Goal: Complete application form

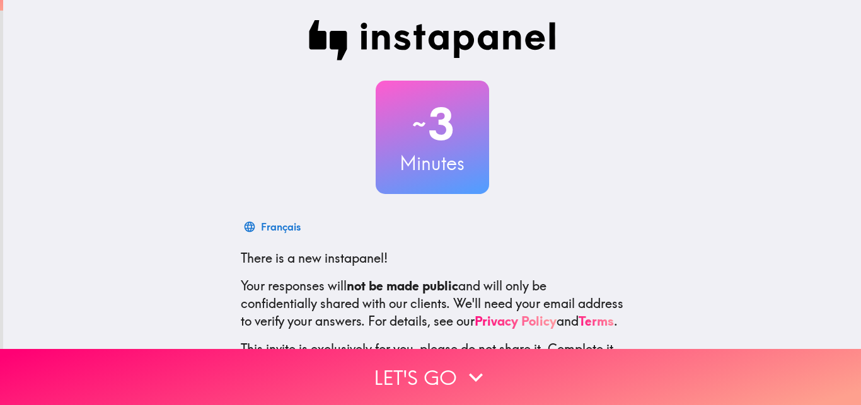
scroll to position [120, 0]
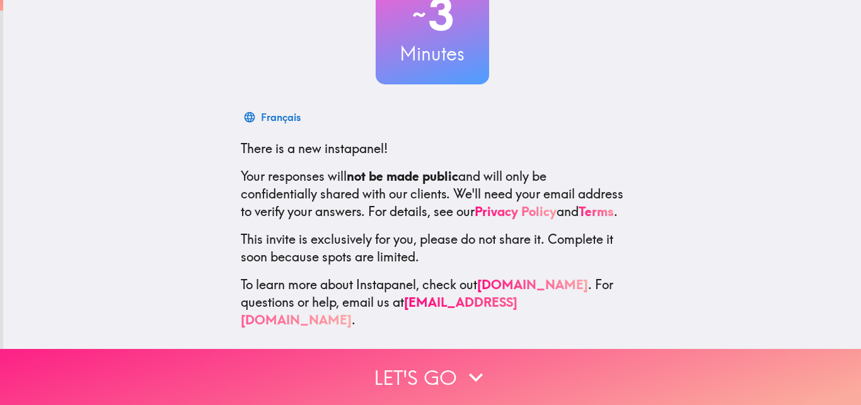
click at [402, 371] on button "Let's go" at bounding box center [430, 377] width 861 height 56
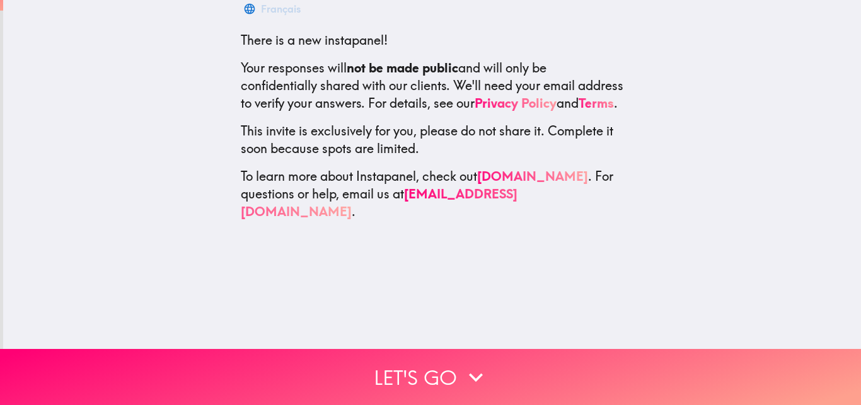
scroll to position [0, 0]
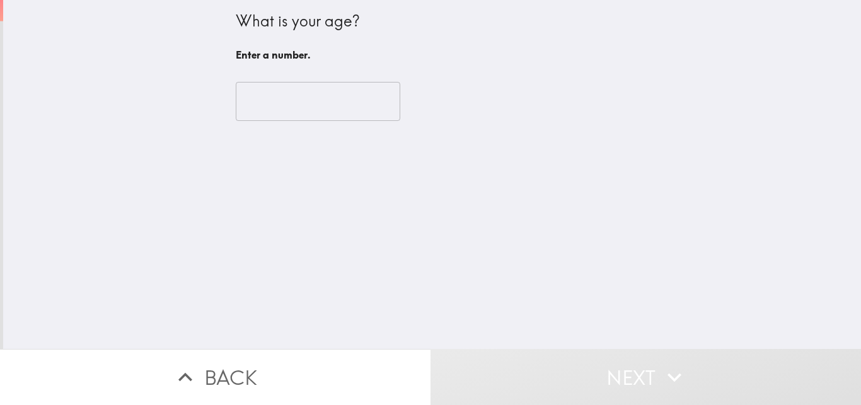
click at [278, 111] on input "number" at bounding box center [318, 101] width 164 height 39
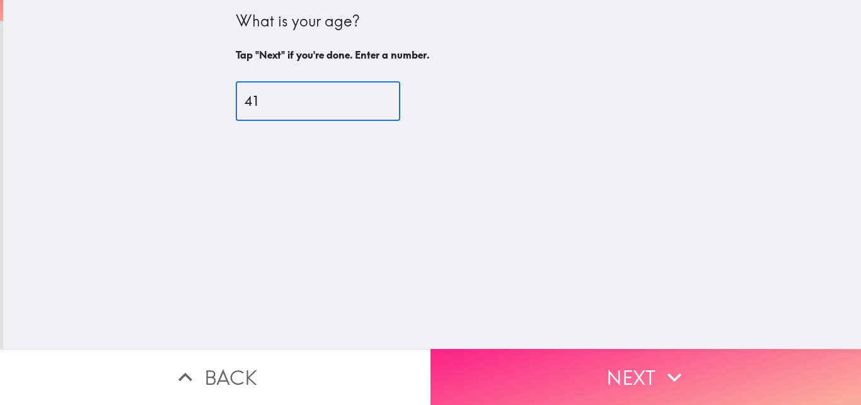
type input "41"
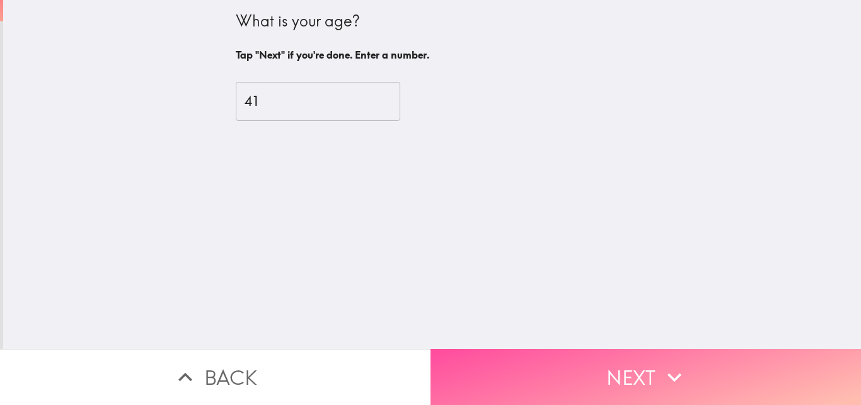
click at [563, 360] on button "Next" at bounding box center [645, 377] width 430 height 56
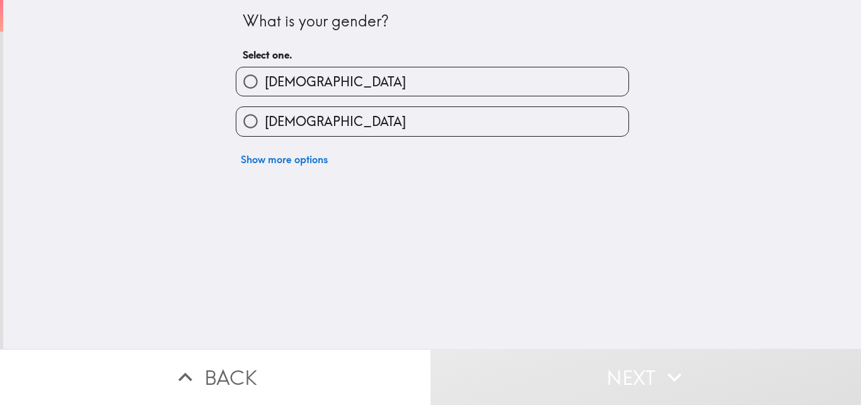
click at [293, 79] on label "[DEMOGRAPHIC_DATA]" at bounding box center [432, 81] width 392 height 28
click at [265, 79] on input "[DEMOGRAPHIC_DATA]" at bounding box center [250, 81] width 28 height 28
radio input "true"
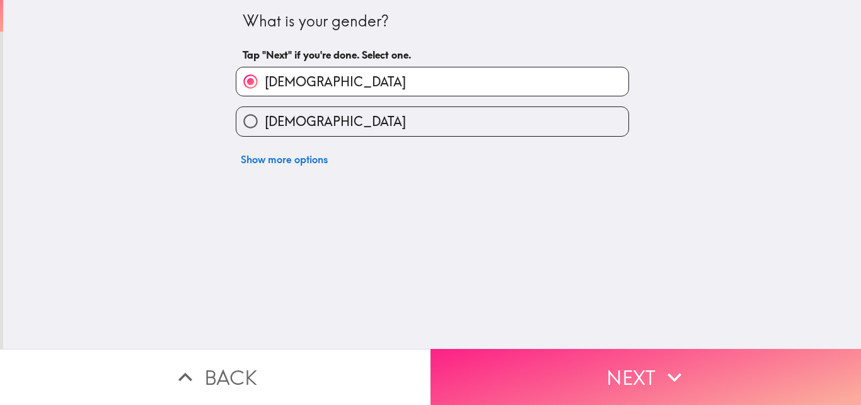
click at [547, 367] on button "Next" at bounding box center [645, 377] width 430 height 56
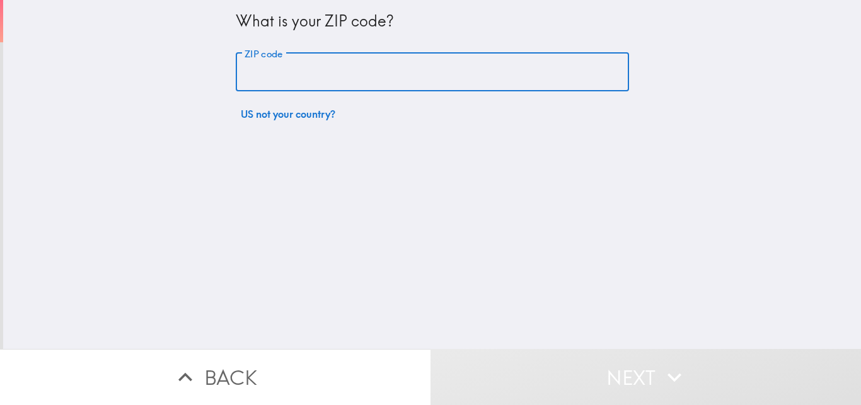
click at [283, 57] on input "ZIP code" at bounding box center [432, 72] width 393 height 39
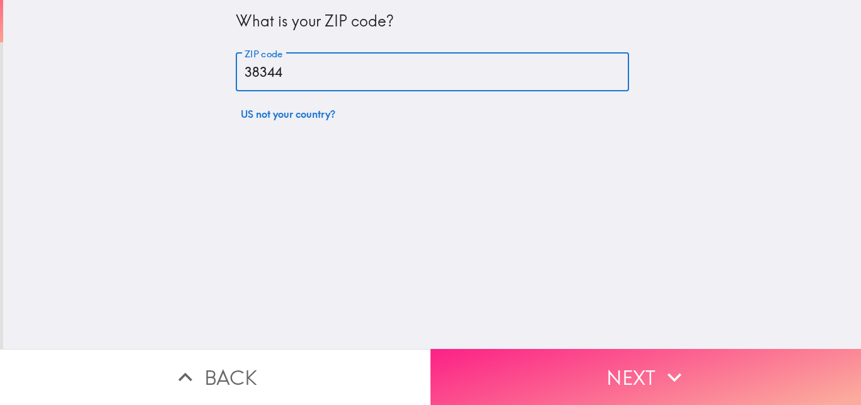
type input "38344"
click at [627, 377] on button "Next" at bounding box center [645, 377] width 430 height 56
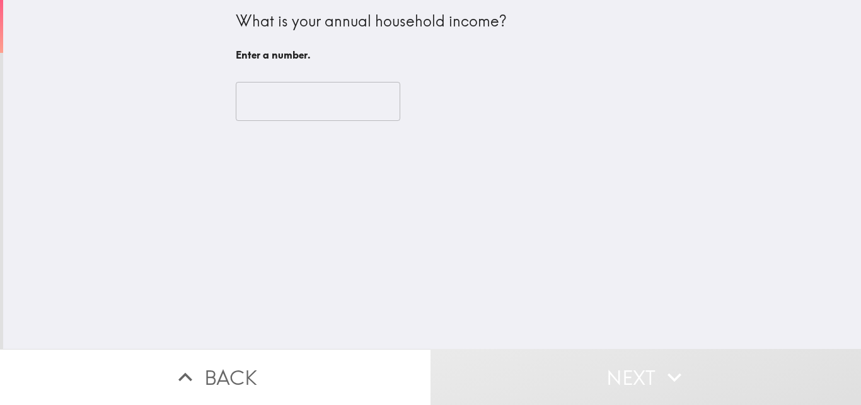
click at [260, 110] on input "number" at bounding box center [318, 101] width 164 height 39
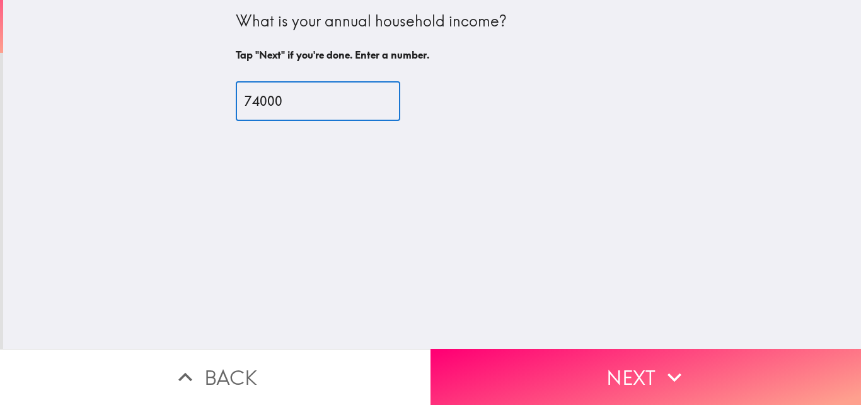
type input "74000"
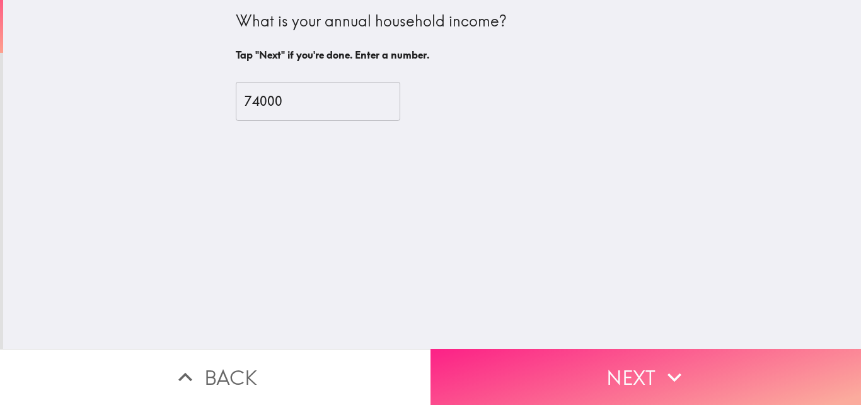
click at [650, 391] on button "Next" at bounding box center [645, 377] width 430 height 56
